Goal: Task Accomplishment & Management: Manage account settings

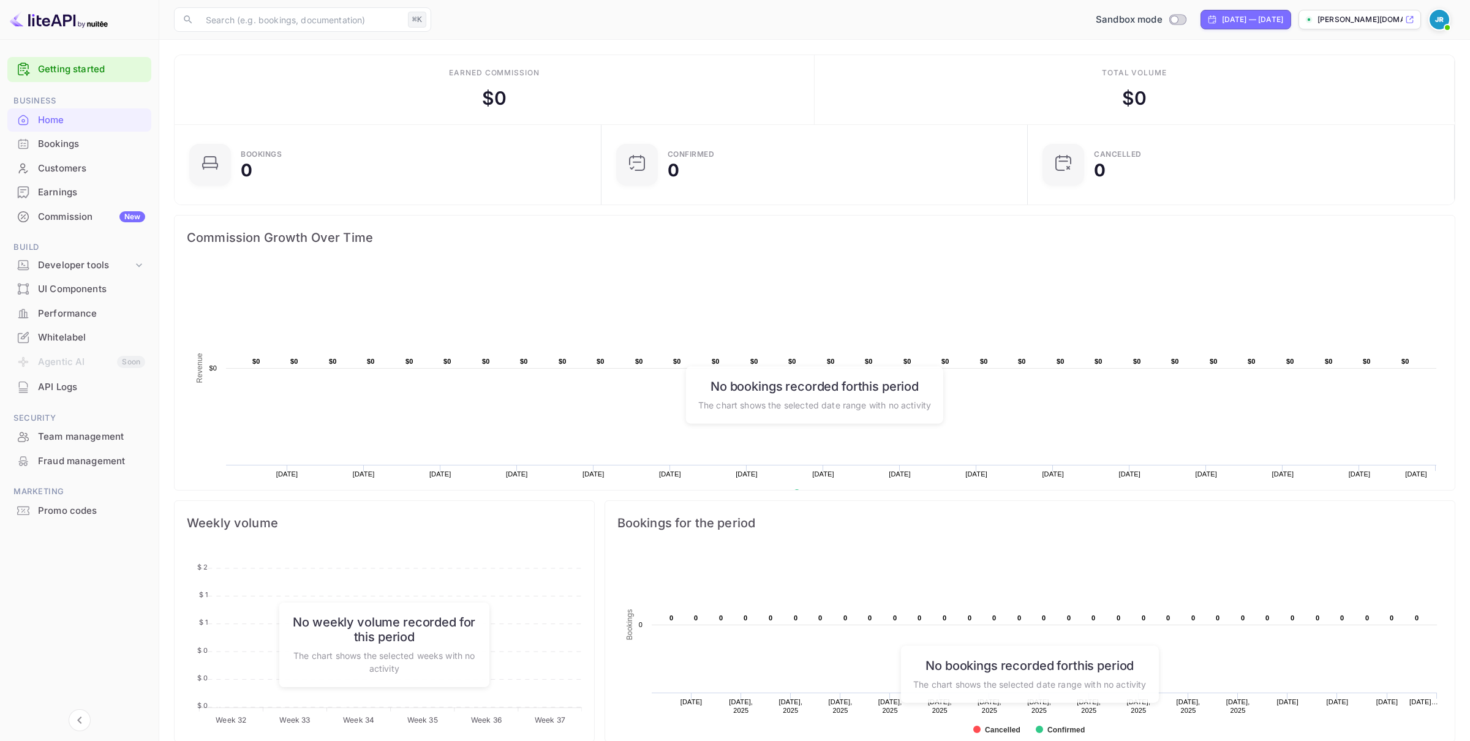
click at [44, 340] on div "Whitelabel" at bounding box center [91, 338] width 107 height 14
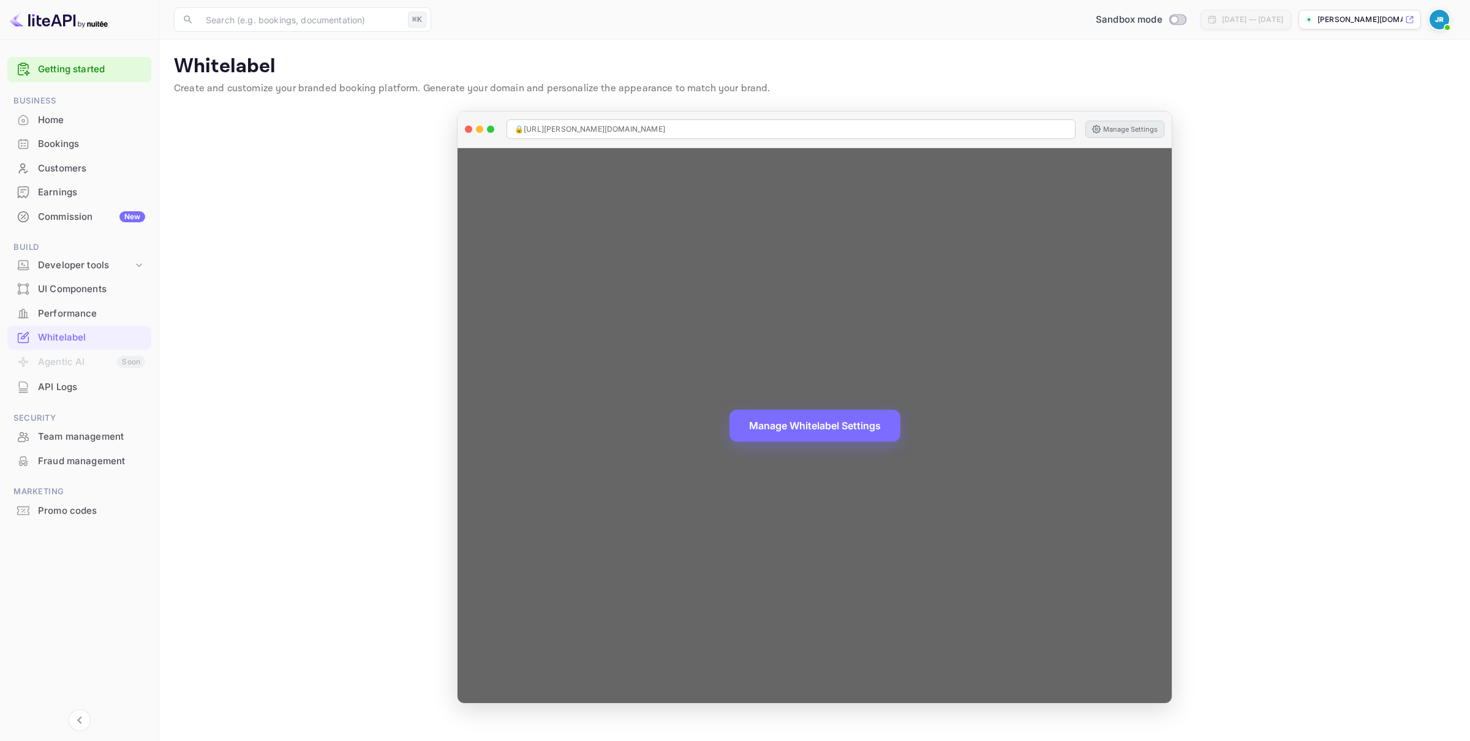
click at [1134, 128] on button "Manage Settings" at bounding box center [1125, 129] width 79 height 17
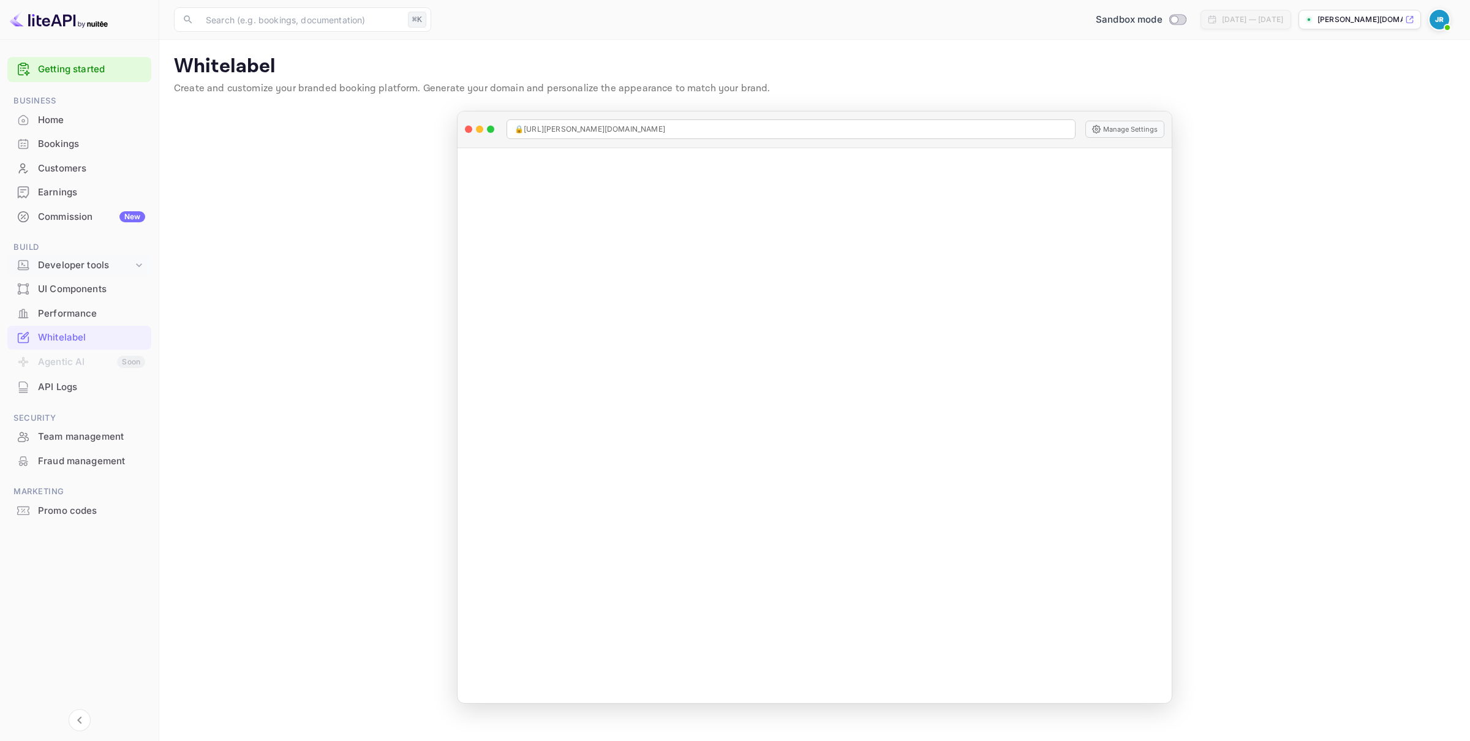
click at [136, 259] on icon at bounding box center [139, 265] width 12 height 12
click at [72, 282] on p "API docs and SDKs" at bounding box center [83, 285] width 80 height 13
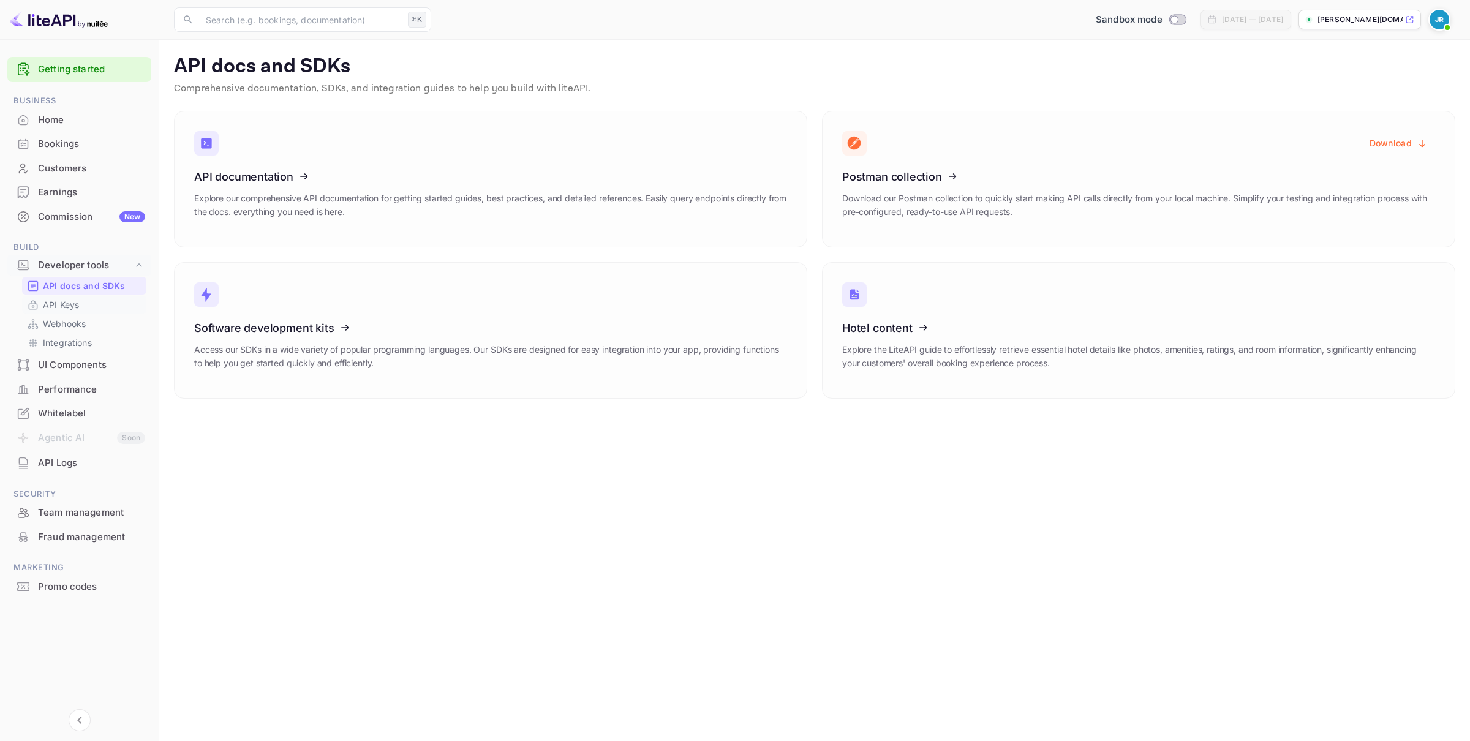
click at [54, 309] on p "API Keys" at bounding box center [61, 304] width 36 height 13
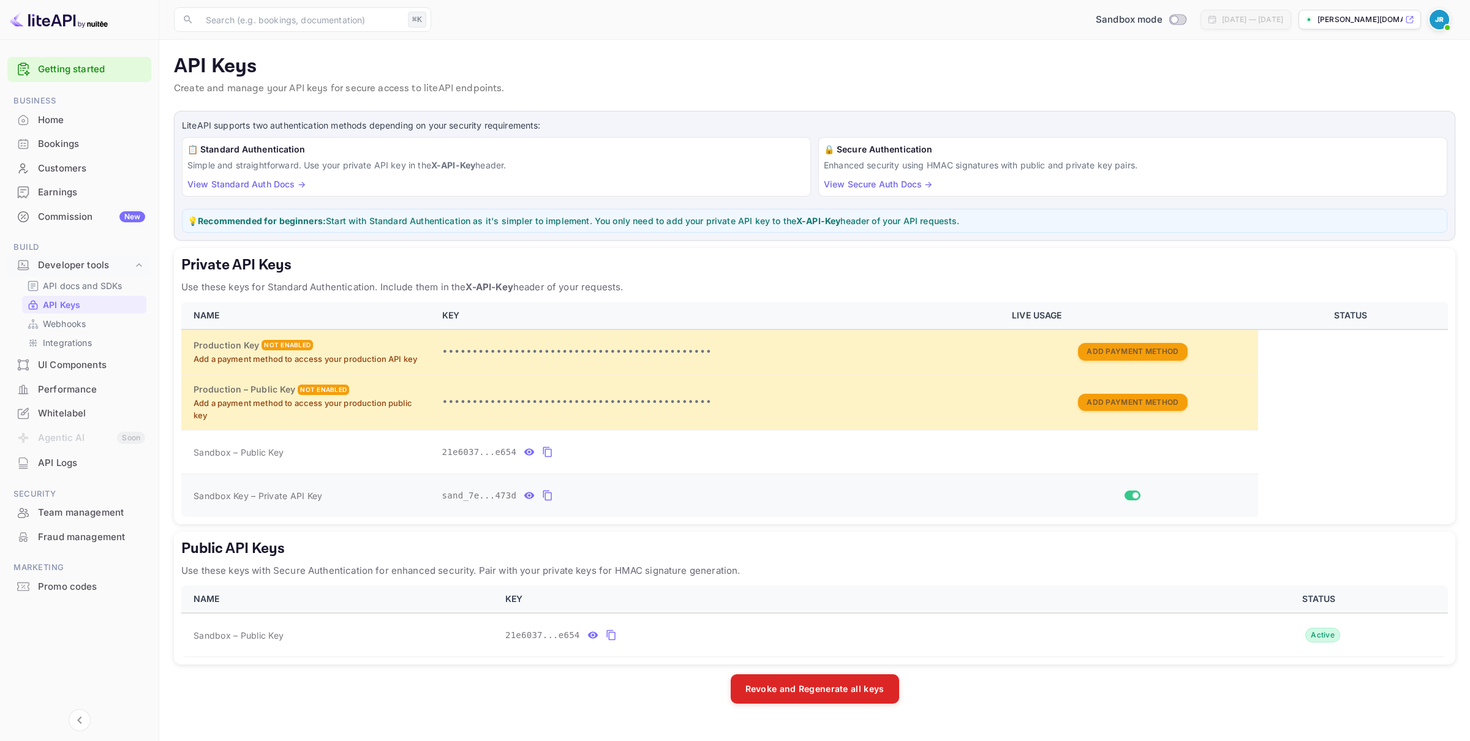
click at [548, 496] on icon "private api keys table" at bounding box center [547, 495] width 11 height 15
click at [97, 284] on p "API docs and SDKs" at bounding box center [83, 285] width 80 height 13
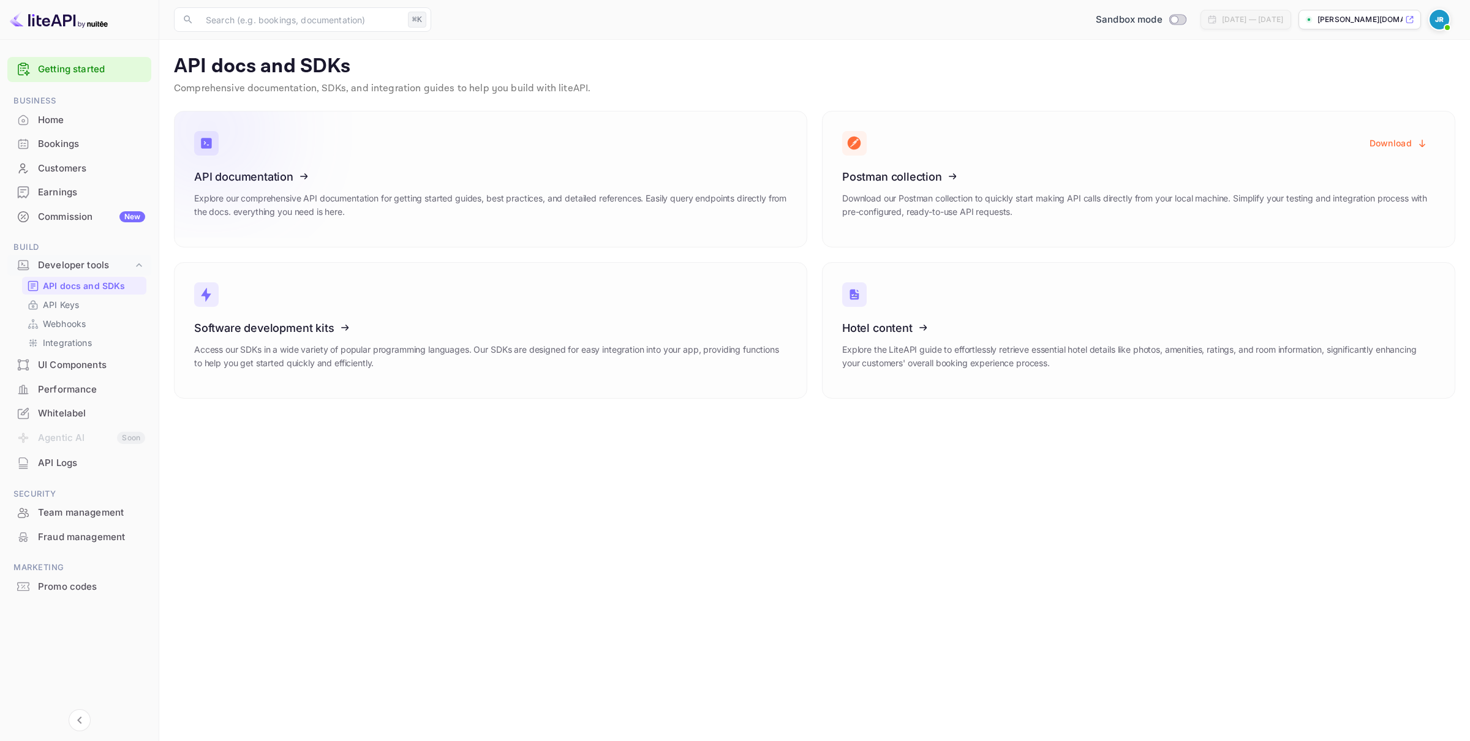
click at [240, 142] on icon at bounding box center [209, 131] width 89 height 43
click at [76, 217] on div "Commission New" at bounding box center [91, 217] width 107 height 14
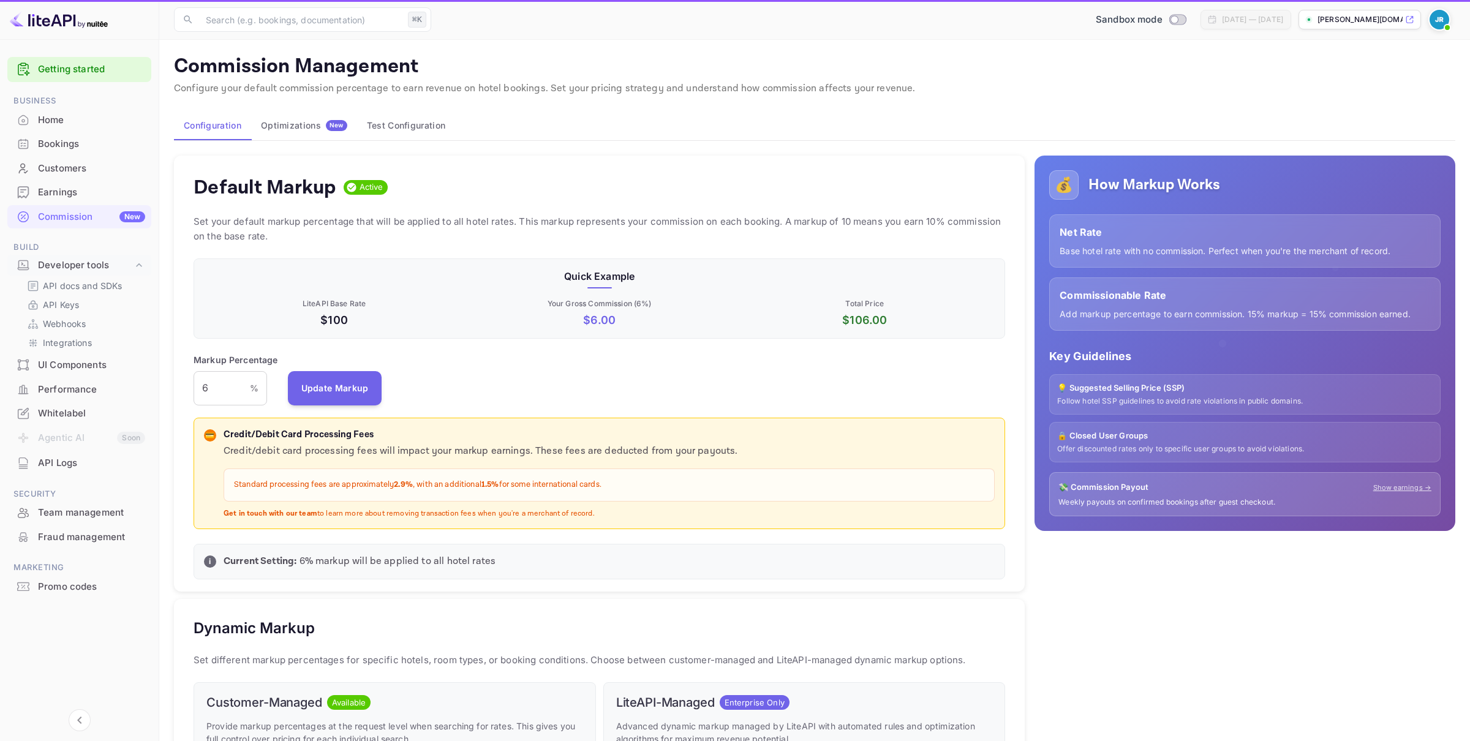
scroll to position [217, 812]
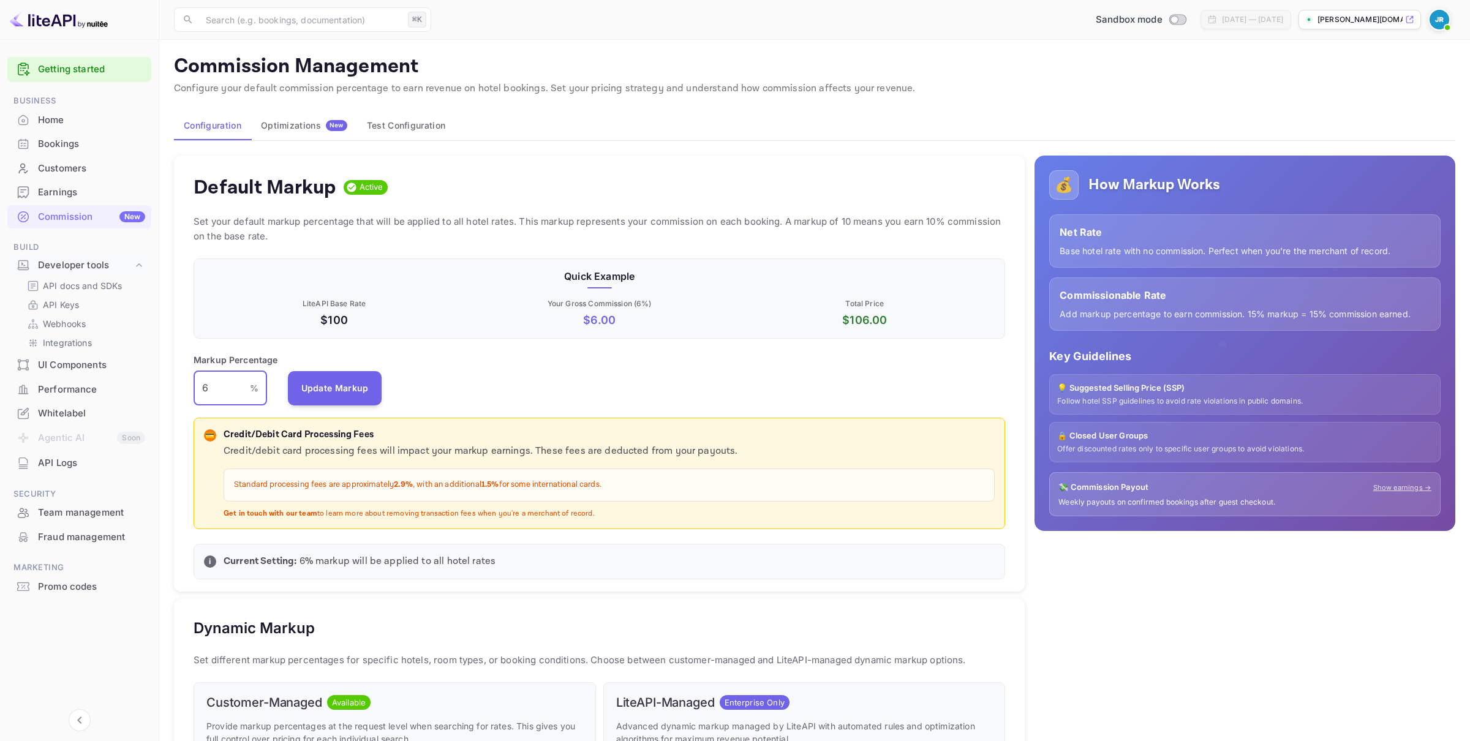
drag, startPoint x: 221, startPoint y: 387, endPoint x: 183, endPoint y: 382, distance: 37.6
click at [183, 382] on div "Default Markup Active Set your default markup percentage that will be applied t…" at bounding box center [599, 374] width 851 height 437
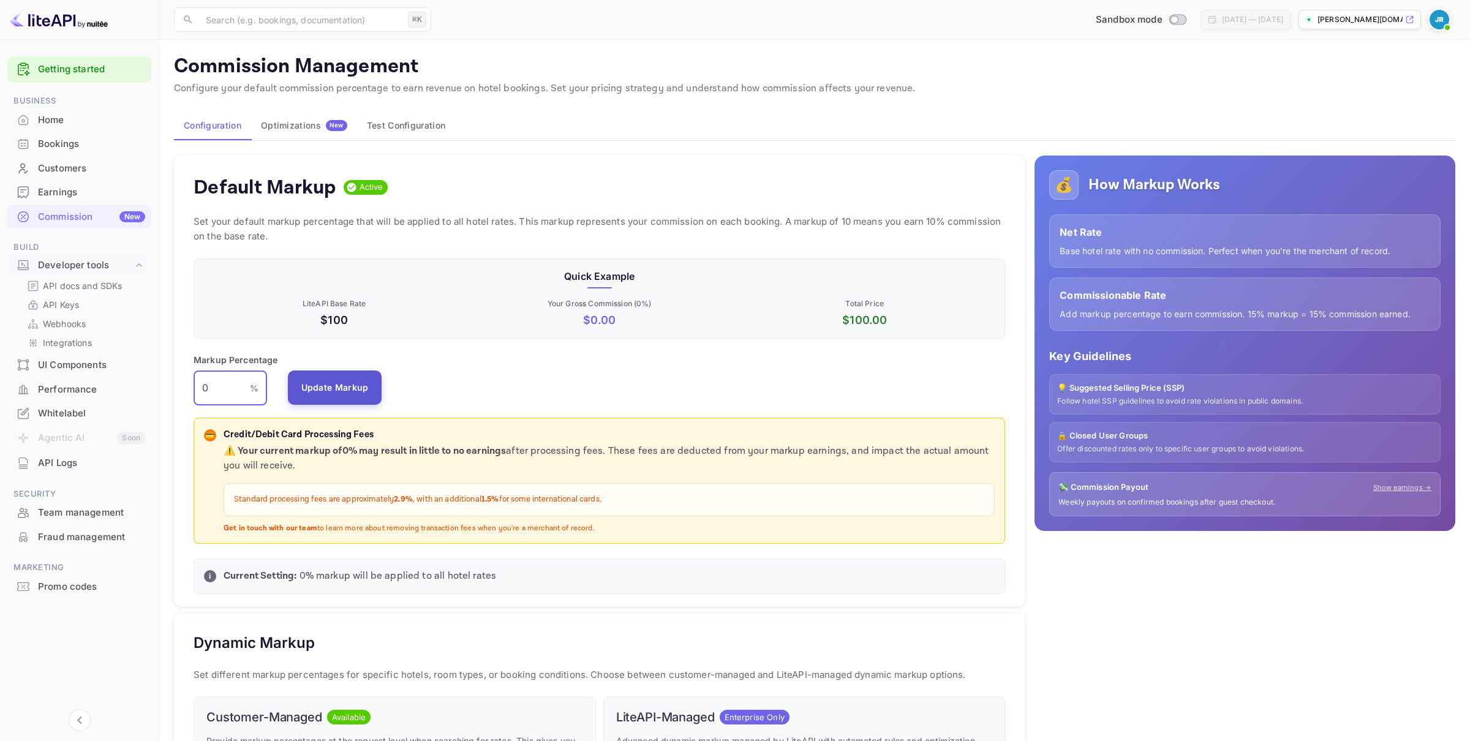
type input "0"
click at [344, 383] on button "Update Markup" at bounding box center [335, 388] width 94 height 34
click at [64, 143] on div "Bookings" at bounding box center [91, 144] width 107 height 14
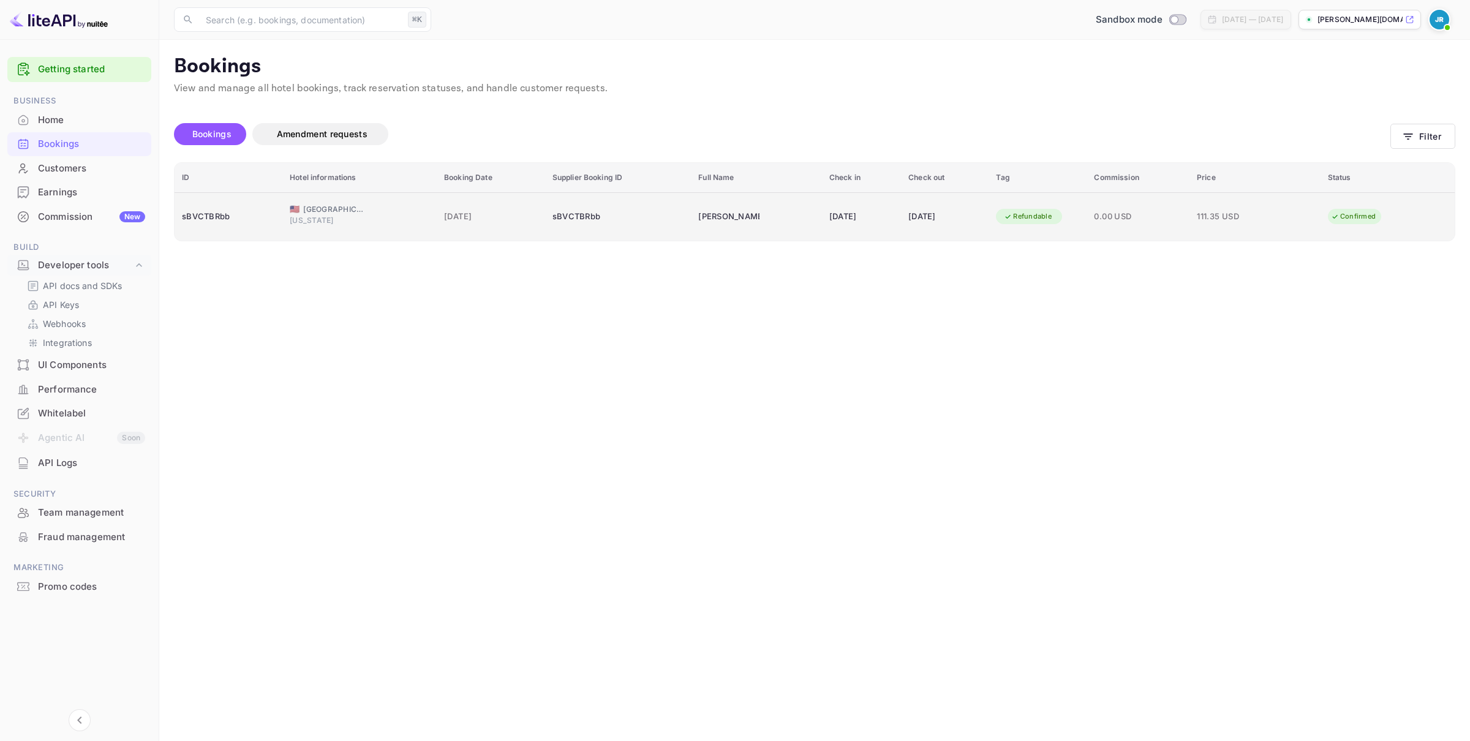
click at [444, 219] on span "[DATE]" at bounding box center [491, 216] width 94 height 13
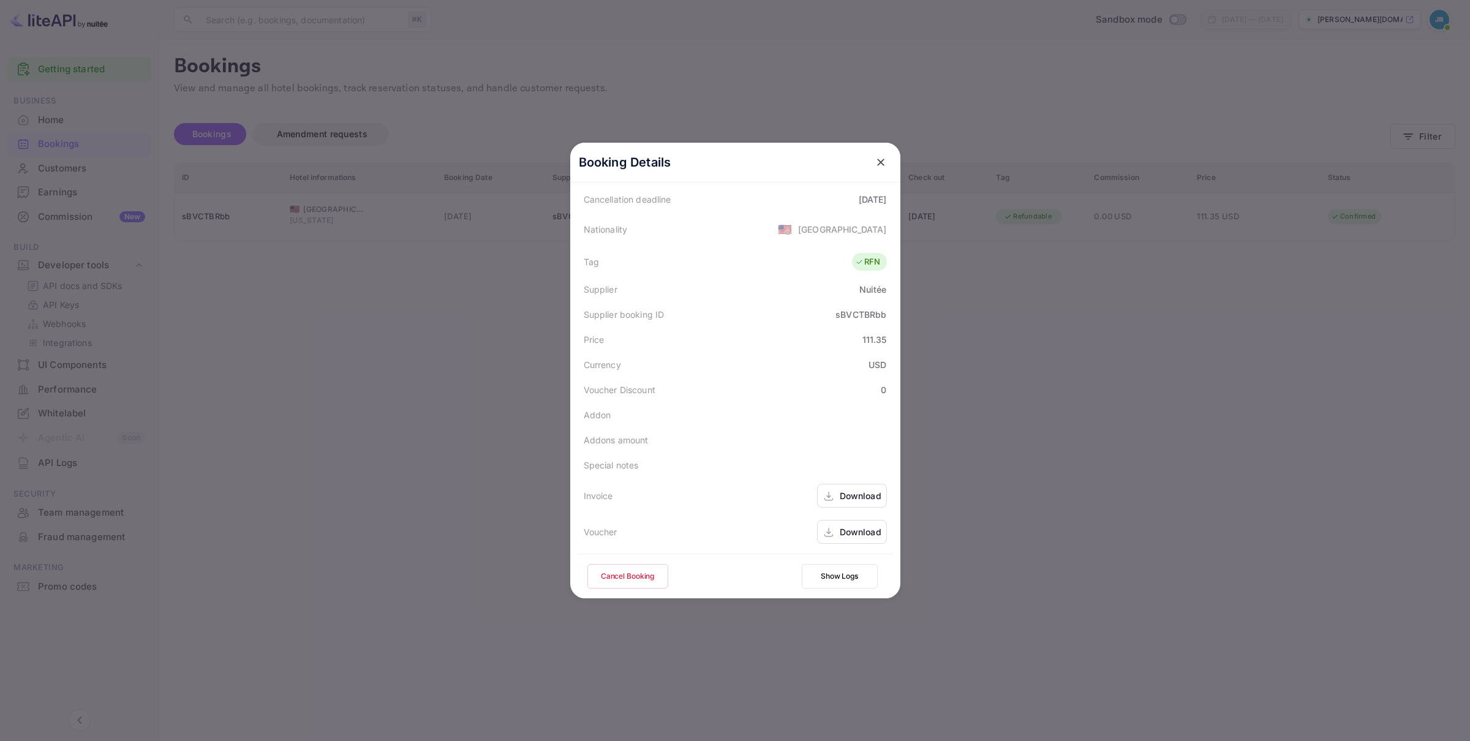
scroll to position [84, 0]
drag, startPoint x: 878, startPoint y: 162, endPoint x: 869, endPoint y: 166, distance: 10.1
click at [878, 162] on icon "close" at bounding box center [881, 162] width 12 height 12
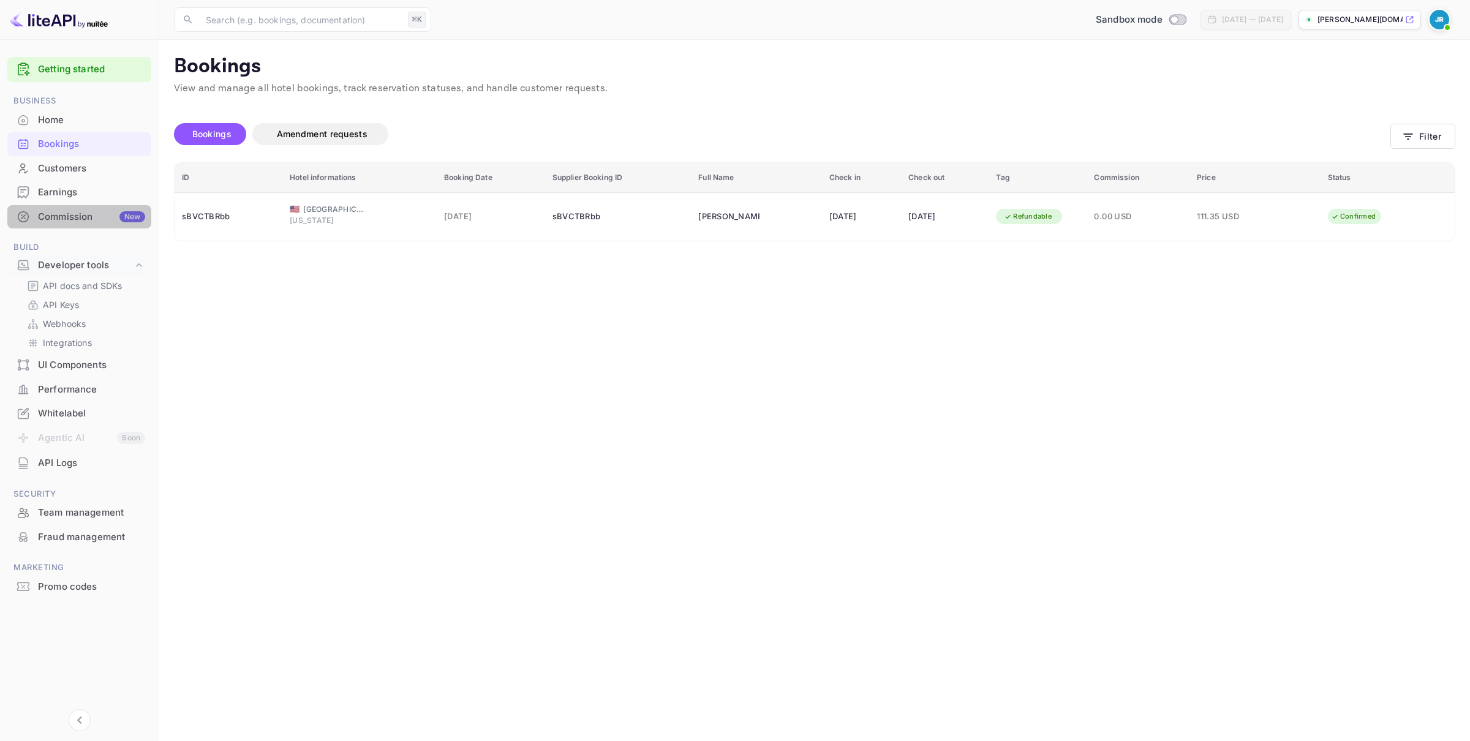
click at [61, 211] on div "Commission New" at bounding box center [91, 217] width 107 height 14
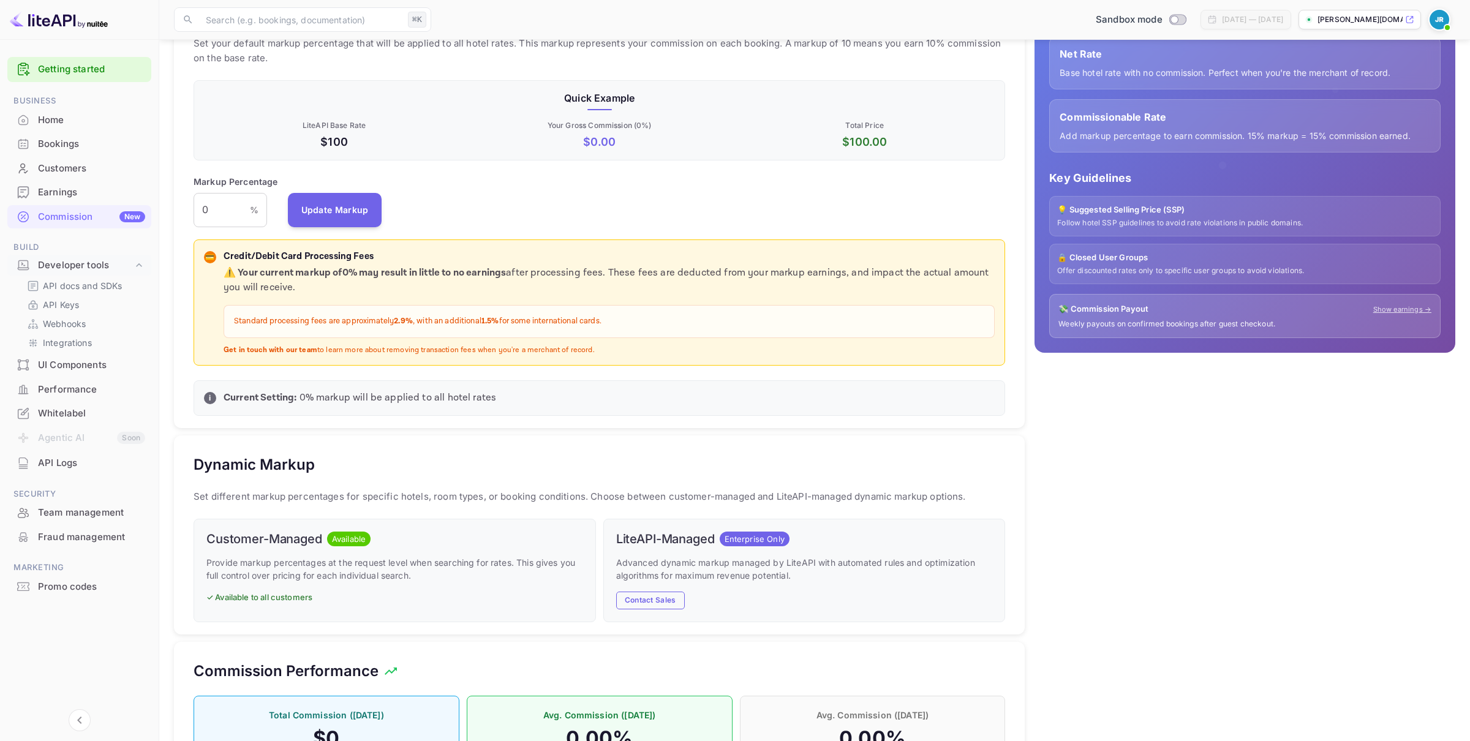
scroll to position [165, 0]
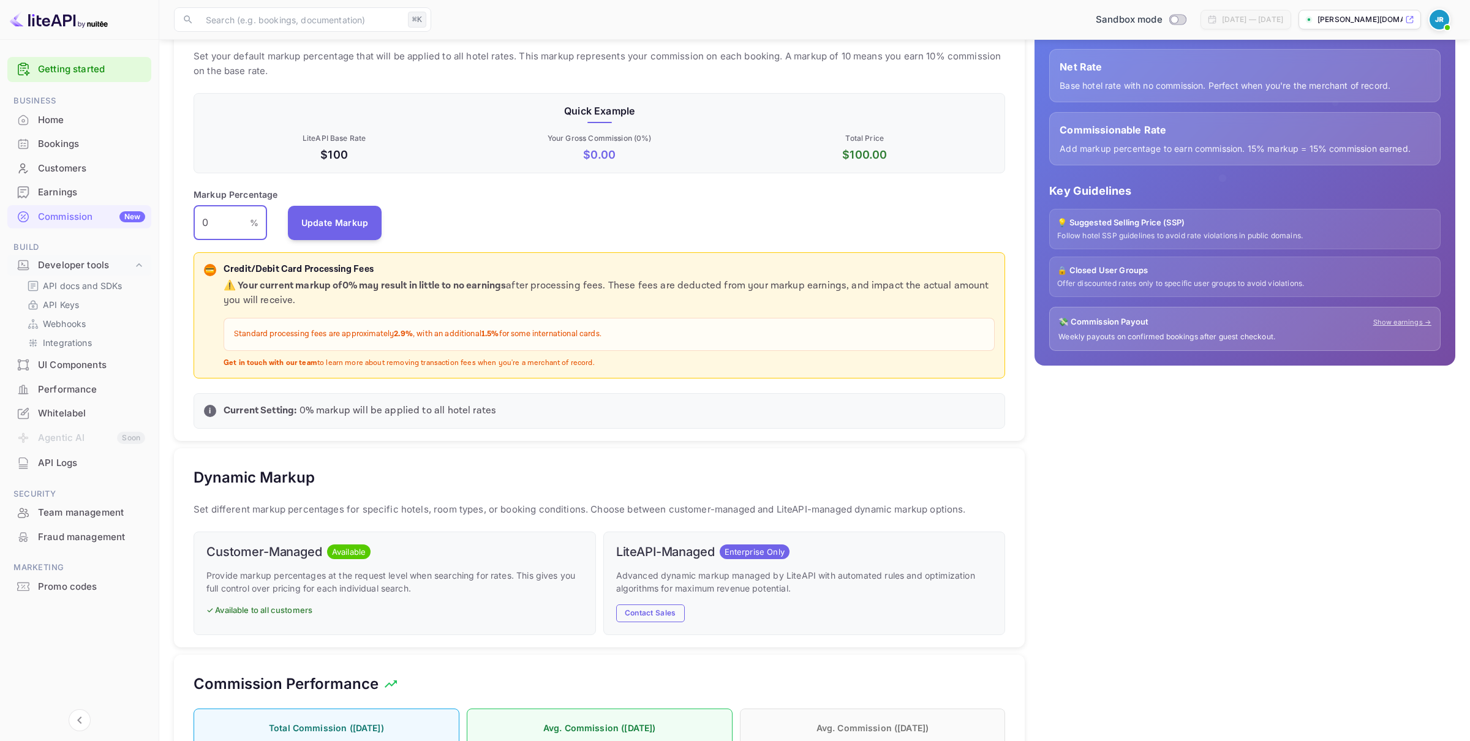
drag, startPoint x: 211, startPoint y: 221, endPoint x: 184, endPoint y: 221, distance: 26.3
click at [184, 221] on div "Default Markup Active Set your default markup percentage that will be applied t…" at bounding box center [599, 215] width 851 height 451
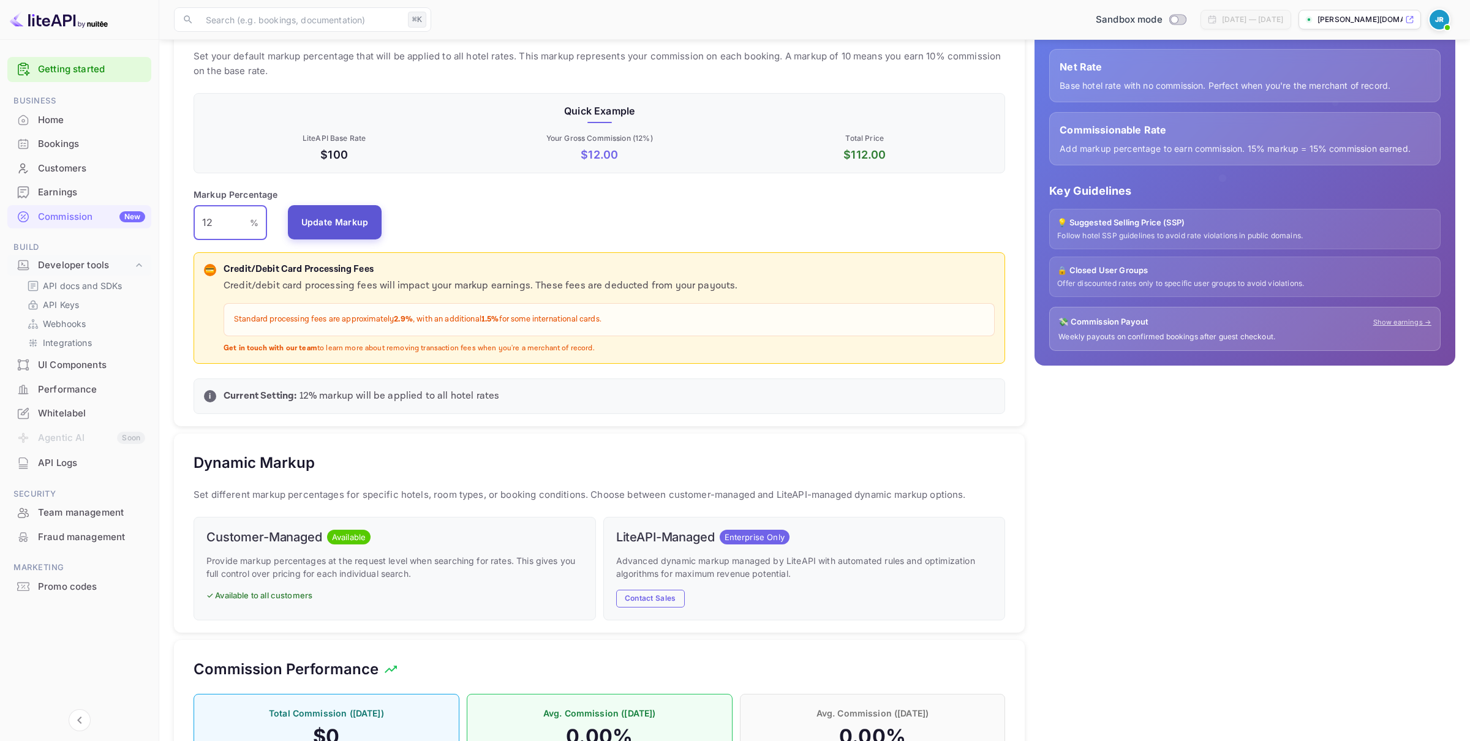
type input "12"
click at [324, 224] on button "Update Markup" at bounding box center [335, 222] width 94 height 34
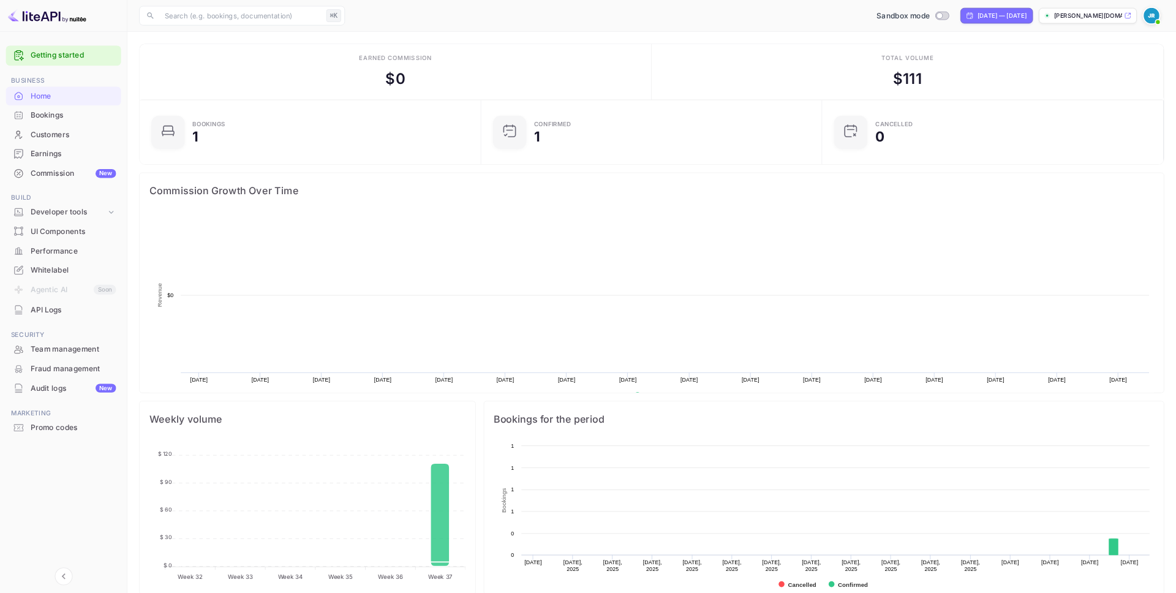
scroll to position [199, 420]
click at [130, 266] on div "Developer tools" at bounding box center [85, 266] width 95 height 14
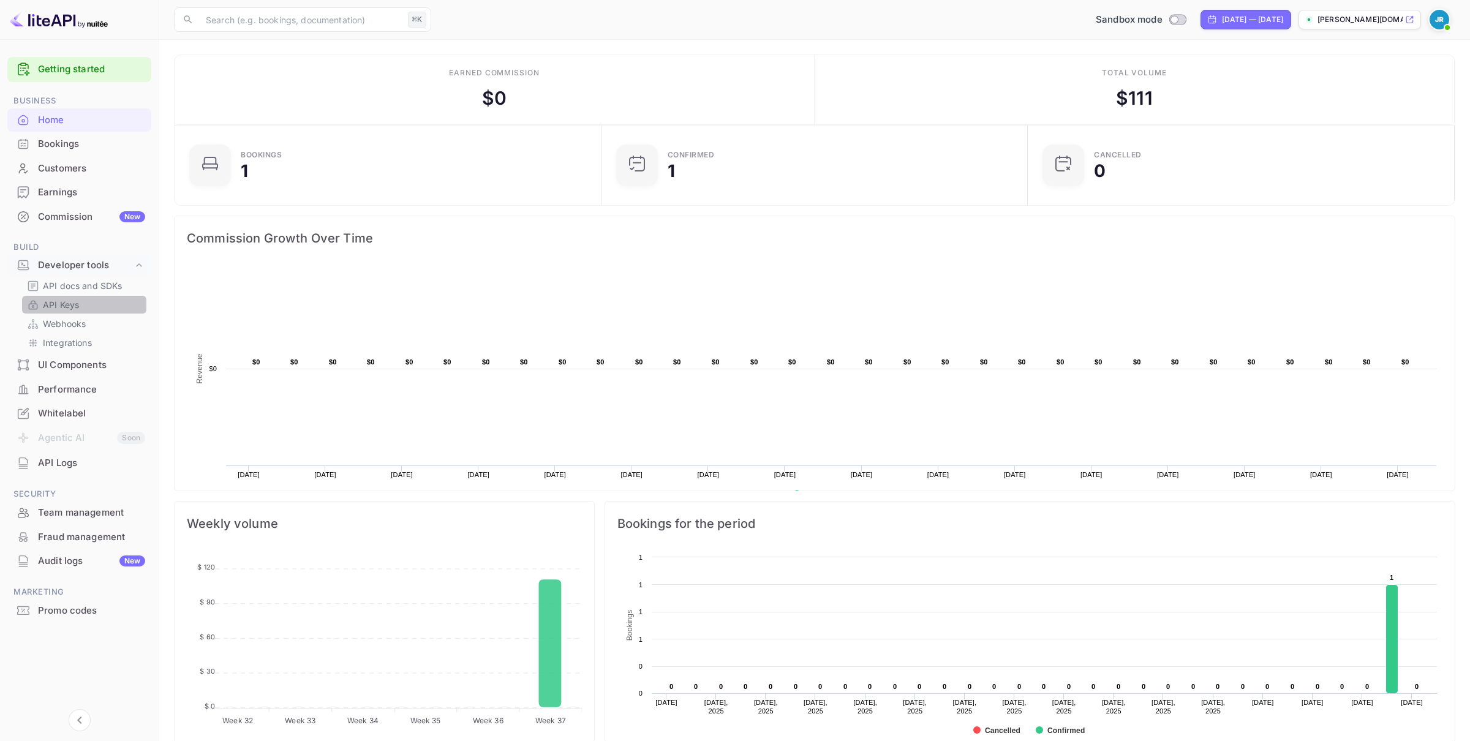
click at [74, 305] on p "API Keys" at bounding box center [61, 304] width 36 height 13
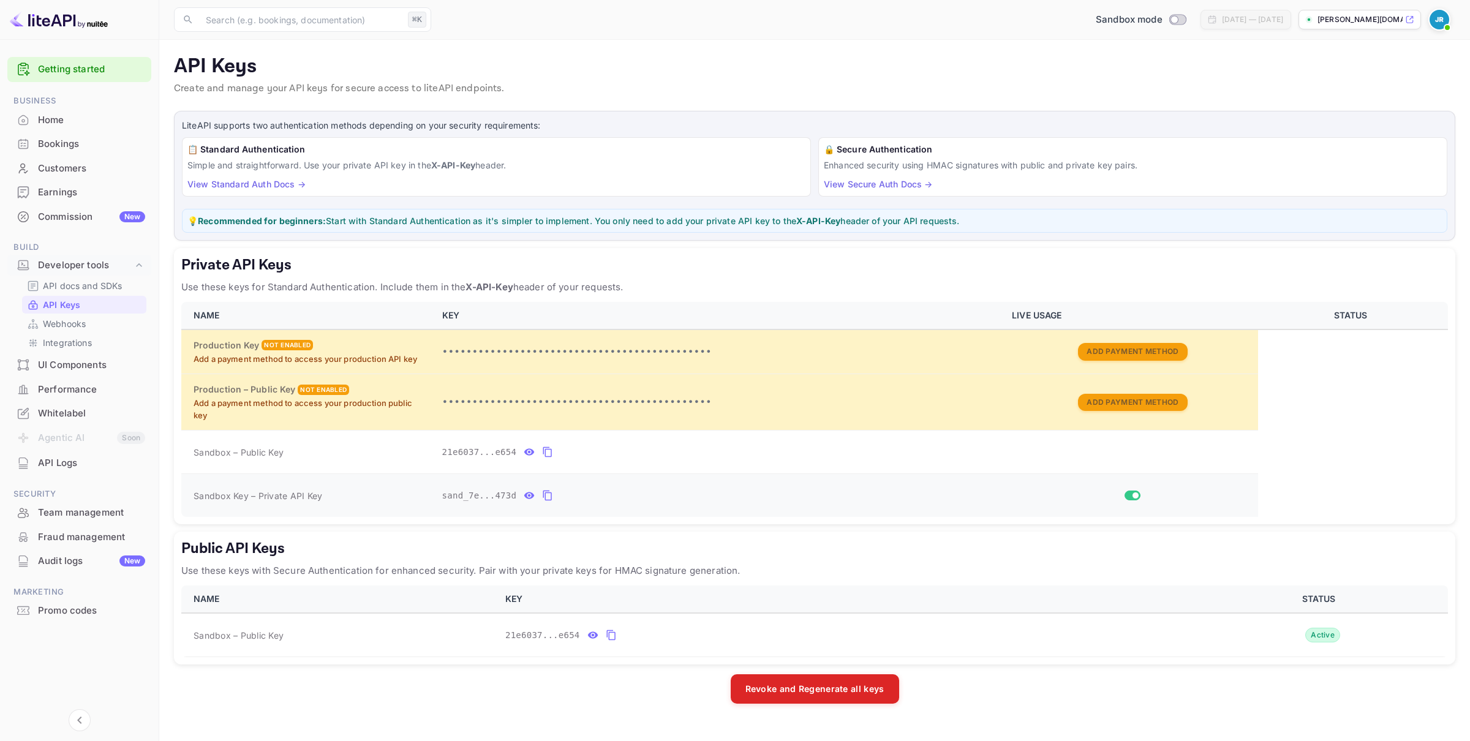
click at [547, 491] on icon "private api keys table" at bounding box center [547, 496] width 9 height 10
click at [54, 285] on p "API docs and SDKs" at bounding box center [83, 285] width 80 height 13
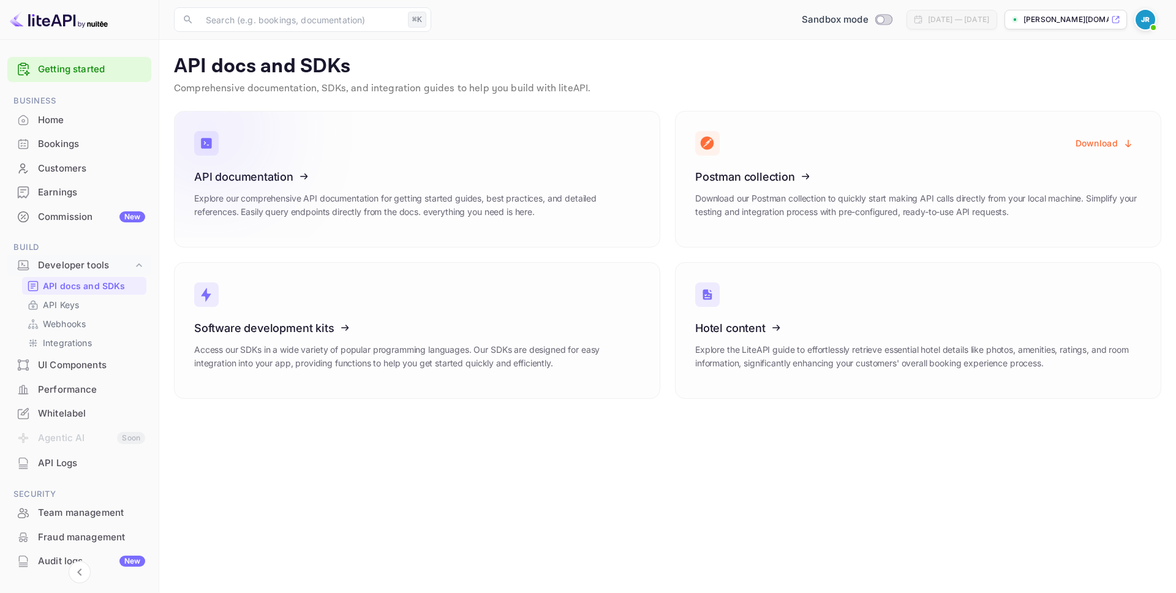
click at [322, 168] on icon at bounding box center [270, 174] width 191 height 126
click at [64, 216] on div "Commission New" at bounding box center [91, 217] width 107 height 14
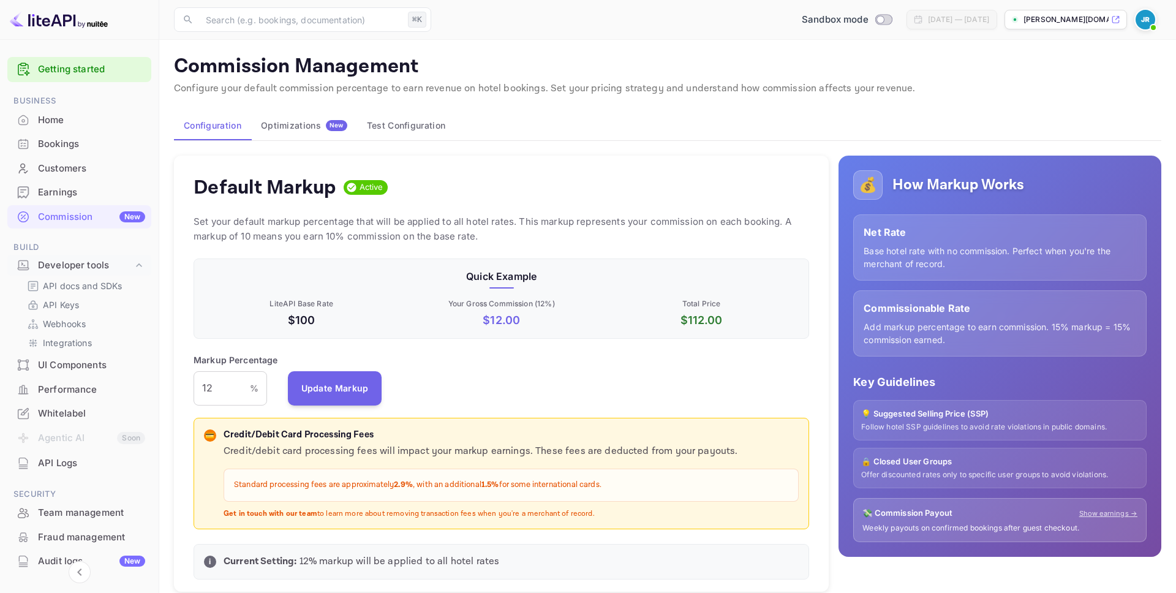
scroll to position [217, 616]
drag, startPoint x: 206, startPoint y: 389, endPoint x: 183, endPoint y: 387, distance: 22.7
click at [183, 387] on div "Default Markup Active Set your default markup percentage that will be applied t…" at bounding box center [501, 374] width 655 height 437
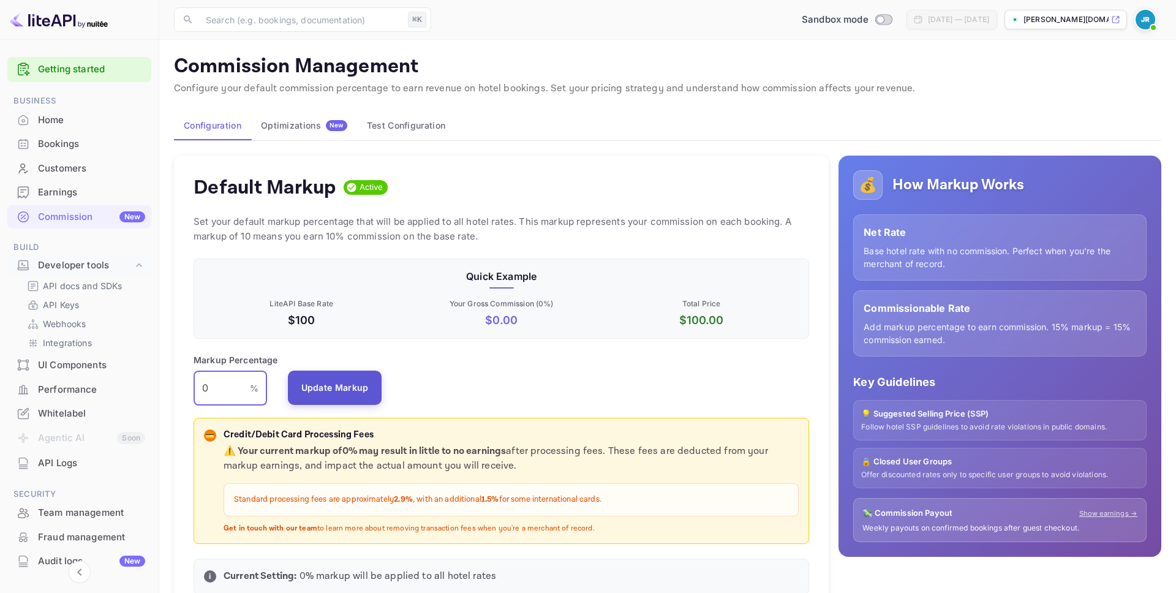
type input "0"
click at [339, 388] on button "Update Markup" at bounding box center [335, 388] width 94 height 34
click at [80, 145] on div "Bookings" at bounding box center [91, 144] width 107 height 14
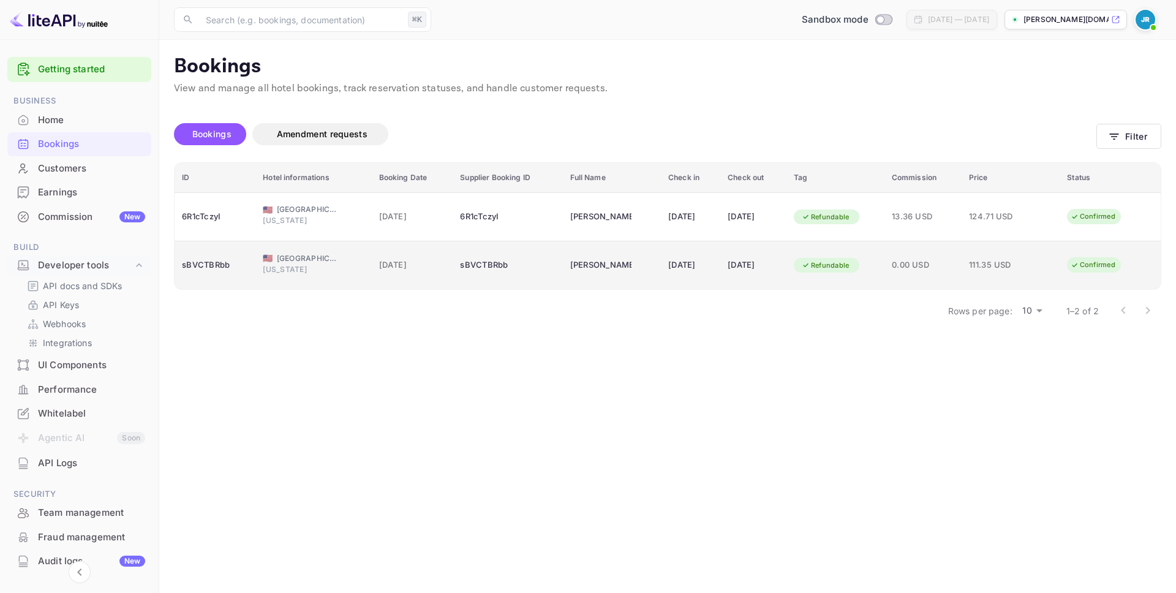
click at [617, 255] on td "[PERSON_NAME]" at bounding box center [612, 265] width 98 height 48
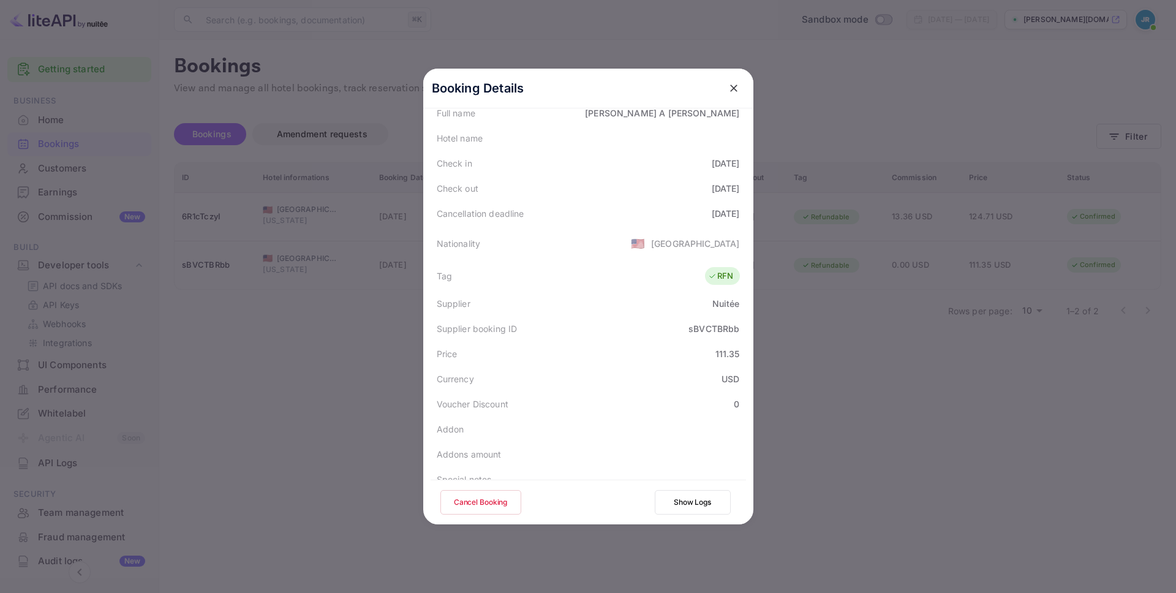
scroll to position [272, 0]
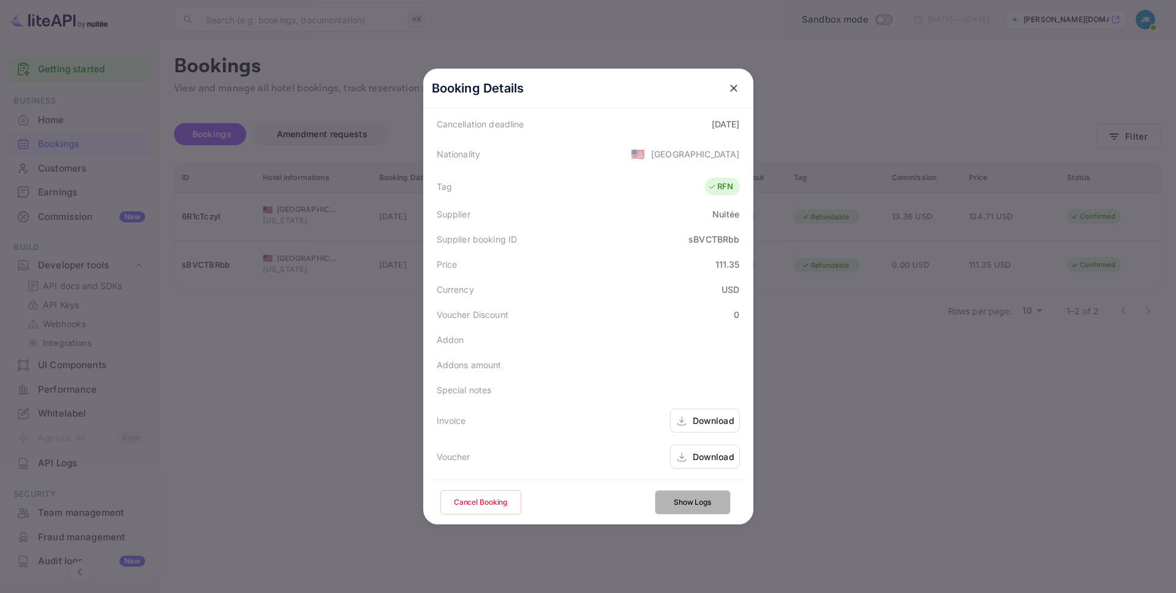
click at [687, 502] on button "Show Logs" at bounding box center [693, 502] width 76 height 25
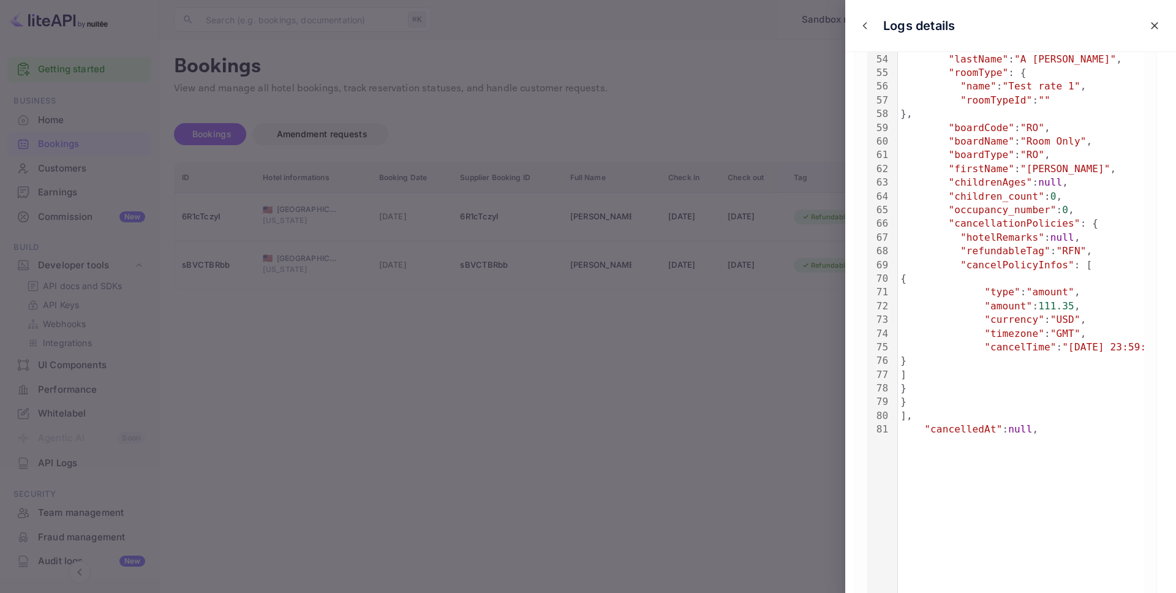
scroll to position [1016, 0]
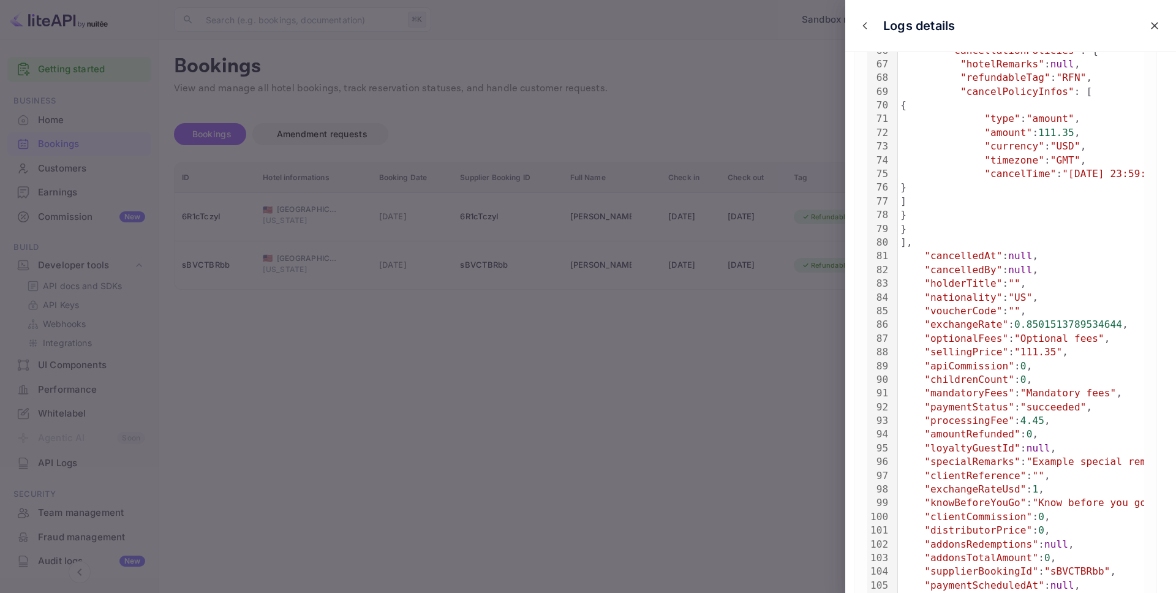
click at [641, 338] on div at bounding box center [588, 296] width 1176 height 593
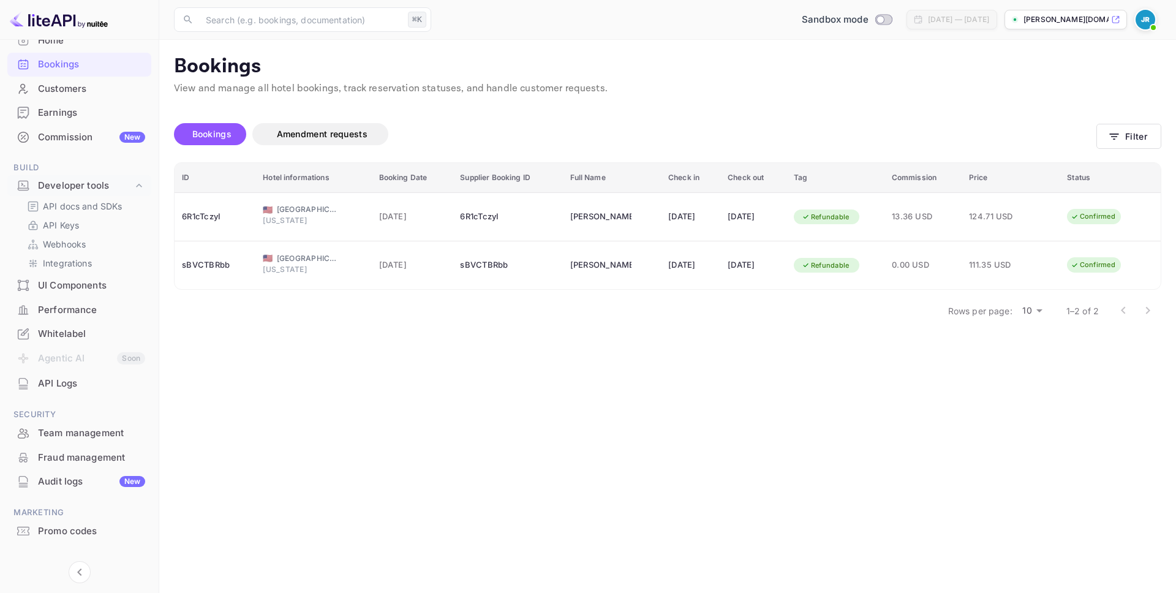
scroll to position [81, 0]
click at [57, 433] on div "Team management" at bounding box center [91, 432] width 107 height 14
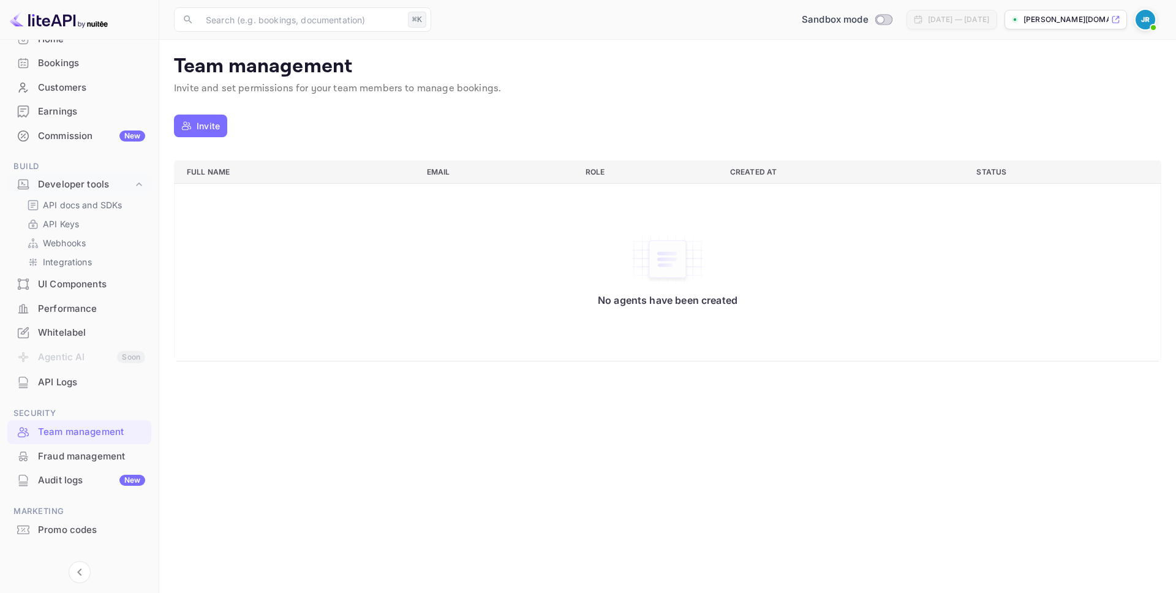
scroll to position [80, 0]
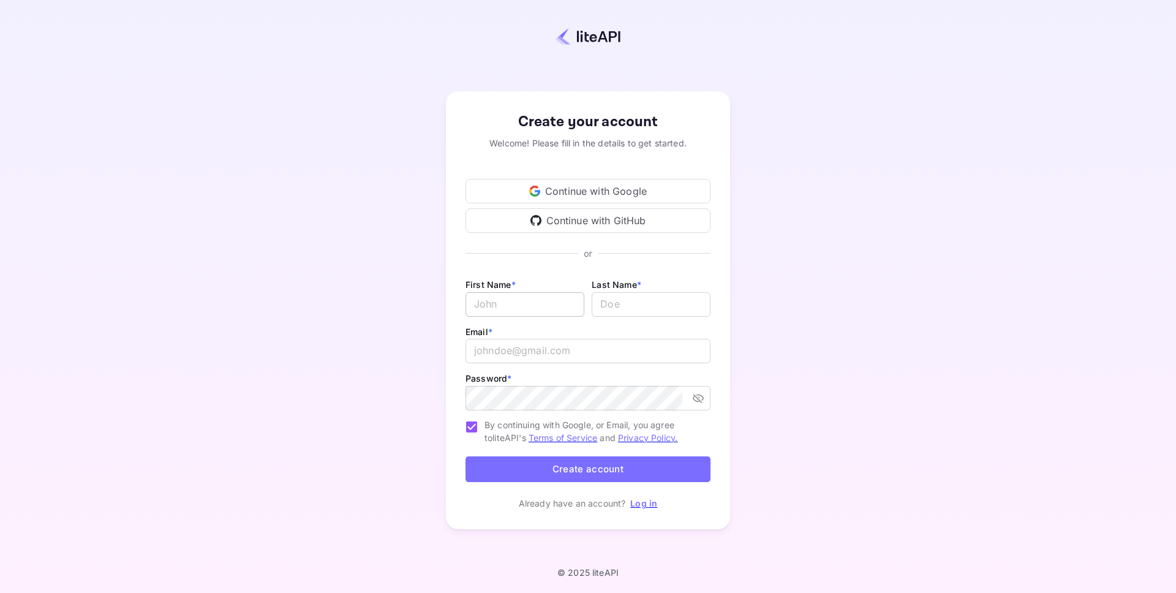
type input "j.richards@nuitee.com"
drag, startPoint x: 534, startPoint y: 308, endPoint x: 546, endPoint y: 307, distance: 11.7
click at [534, 308] on input "Email *" at bounding box center [525, 304] width 119 height 25
drag, startPoint x: 620, startPoint y: 303, endPoint x: 665, endPoint y: 317, distance: 46.7
click at [622, 304] on input "lastName" at bounding box center [651, 304] width 119 height 25
